Goal: Information Seeking & Learning: Check status

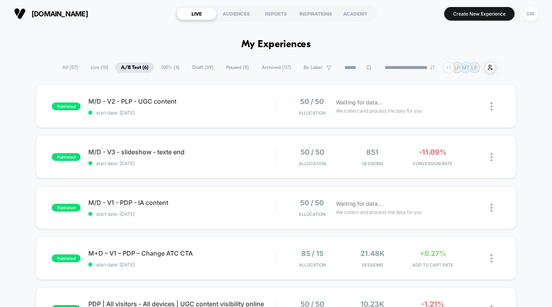
click at [162, 70] on span "100% ( 4 )" at bounding box center [170, 67] width 30 height 11
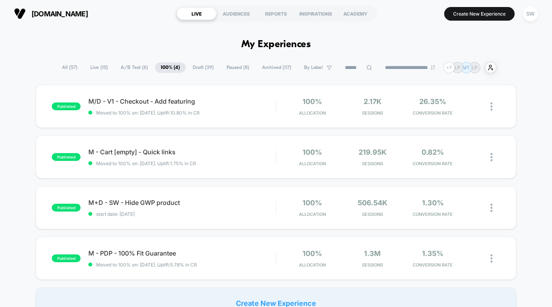
click at [135, 67] on span "A/B Test ( 6 )" at bounding box center [134, 67] width 39 height 11
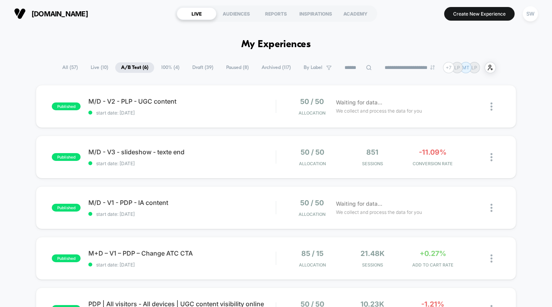
click at [173, 67] on span "100% ( 4 )" at bounding box center [170, 67] width 30 height 11
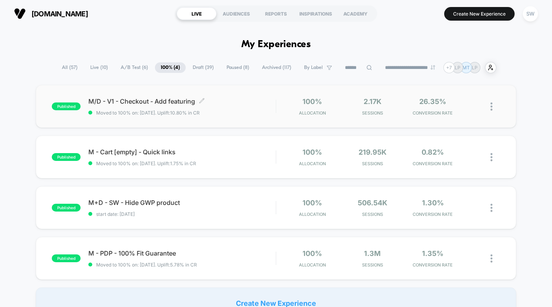
click at [241, 110] on span "Moved to 100% on: [DATE] . Uplift: 10.80% in CR" at bounding box center [181, 113] width 187 height 6
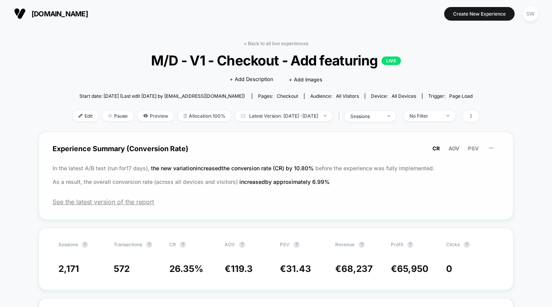
drag, startPoint x: 79, startPoint y: 159, endPoint x: 338, endPoint y: 186, distance: 260.8
click at [338, 186] on div "Experience Summary (Conversion Rate) CR AOV PSV In the latest A/B test (run for…" at bounding box center [276, 176] width 475 height 88
click at [455, 148] on span "AOV" at bounding box center [454, 148] width 11 height 6
click at [470, 148] on span "PSV" at bounding box center [473, 148] width 11 height 6
click at [455, 147] on span "AOV" at bounding box center [454, 148] width 11 height 6
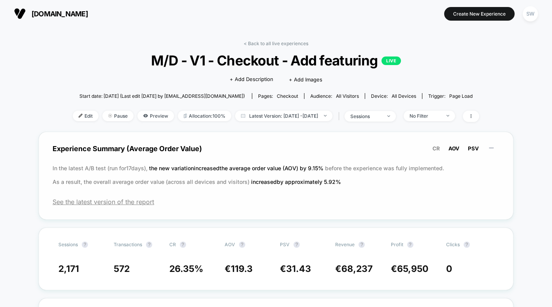
click at [469, 148] on span "PSV" at bounding box center [473, 148] width 11 height 6
click at [437, 147] on span "CR" at bounding box center [436, 148] width 7 height 6
click at [282, 44] on link "< Back to all live experiences" at bounding box center [276, 44] width 65 height 6
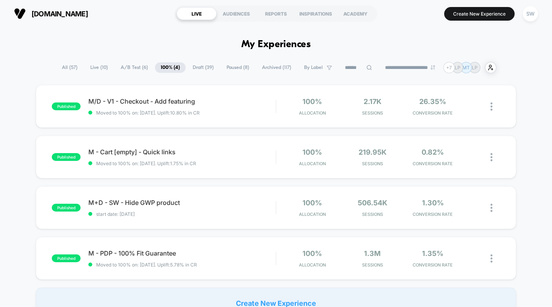
click at [130, 69] on span "A/B Test ( 6 )" at bounding box center [134, 67] width 39 height 11
